Goal: Transaction & Acquisition: Purchase product/service

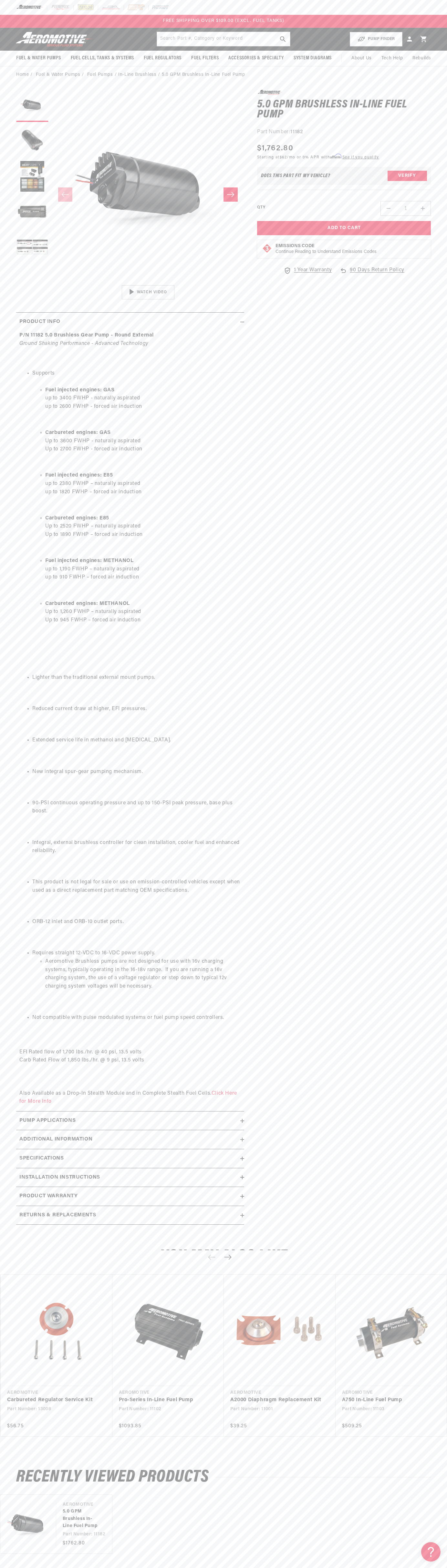
click at [443, 25] on div "FREE SHIPPING OVER $109.00 (EXCL. FUEL TANKS)" at bounding box center [224, 21] width 447 height 13
click at [436, 1136] on section "0.0 star rating Write a review 5.0 GPM Brushless In-Line Fuel Pump 5.0 GPM Brus…" at bounding box center [224, 659] width 447 height 1152
click at [41, 1563] on html "Skip to content Your cart Your cart is empty Loading... You may also like Subto…" at bounding box center [224, 784] width 447 height 1568
click at [7, 1188] on section "0.0 star rating Write a review 5.0 GPM Brushless In-Line Fuel Pump 5.0 GPM Brus…" at bounding box center [224, 659] width 447 height 1152
